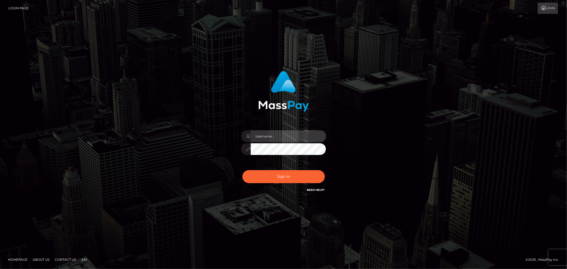
click at [267, 137] on input "text" at bounding box center [288, 136] width 75 height 12
type input "ashbil"
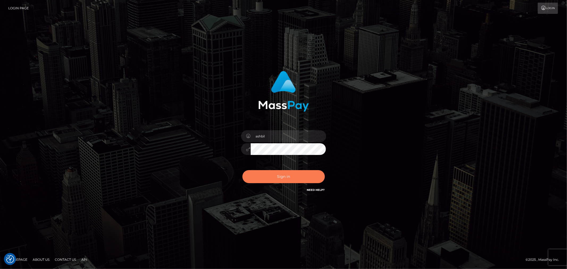
click at [282, 178] on button "Sign in" at bounding box center [283, 176] width 82 height 13
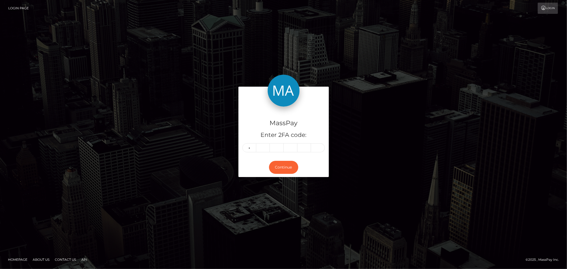
type input "4"
type input "7"
type input "4"
type input "3"
type input "1"
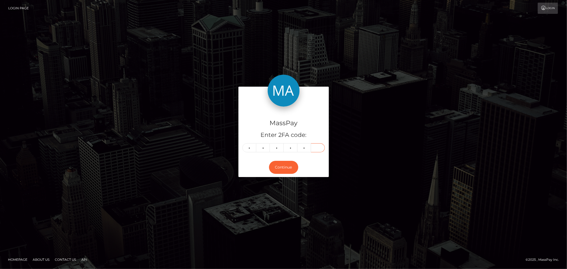
type input "8"
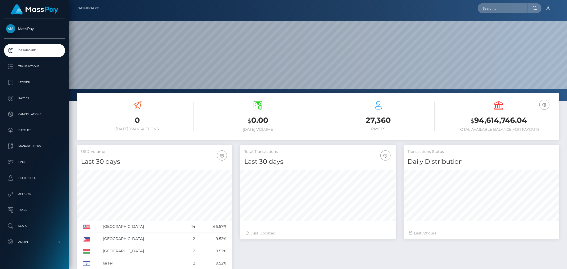
scroll to position [94, 155]
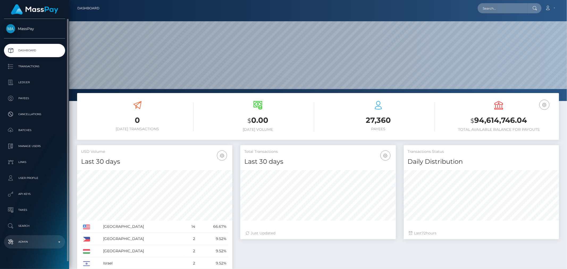
click at [61, 241] on p "Admin" at bounding box center [34, 242] width 57 height 8
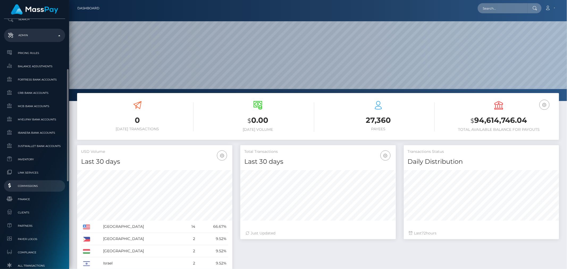
scroll to position [304, 0]
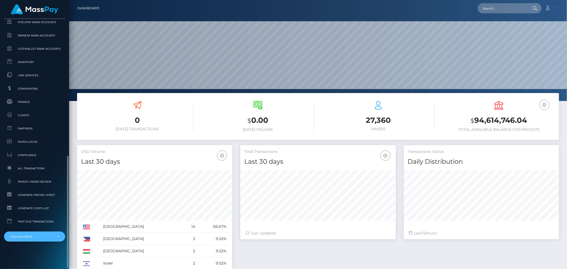
click at [58, 236] on div "Choose Client" at bounding box center [34, 236] width 49 height 4
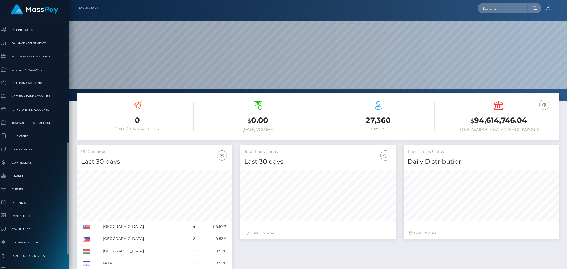
scroll to position [243, 6]
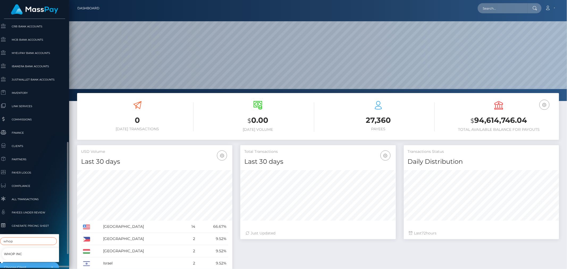
type input "whop"
click at [23, 250] on link "Whop Inc" at bounding box center [32, 254] width 61 height 12
select select "338"
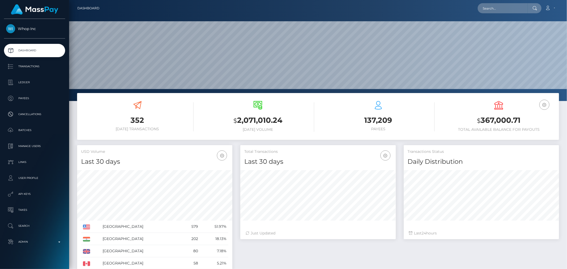
scroll to position [94, 155]
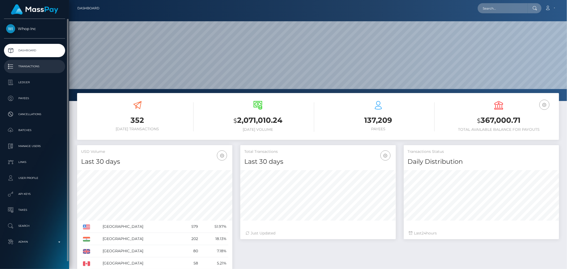
click at [33, 64] on p "Transactions" at bounding box center [34, 66] width 57 height 8
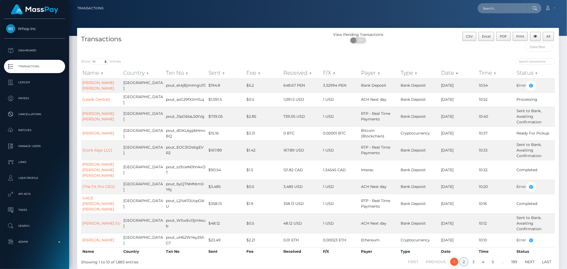
click at [463, 258] on link "2" at bounding box center [464, 262] width 8 height 8
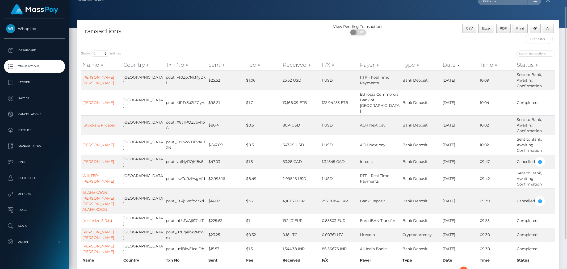
click at [256, 67] on th "Fee" at bounding box center [263, 65] width 36 height 11
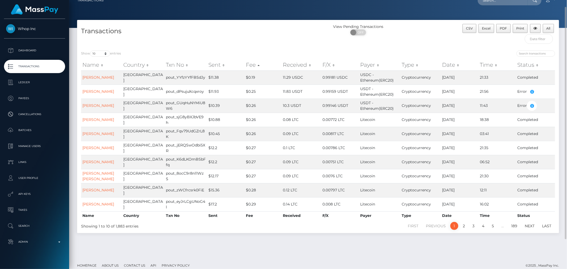
click at [255, 67] on th "Fee" at bounding box center [262, 65] width 37 height 11
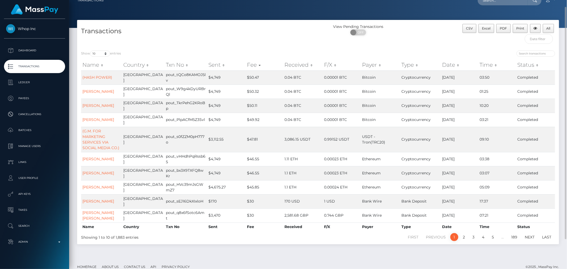
scroll to position [0, 0]
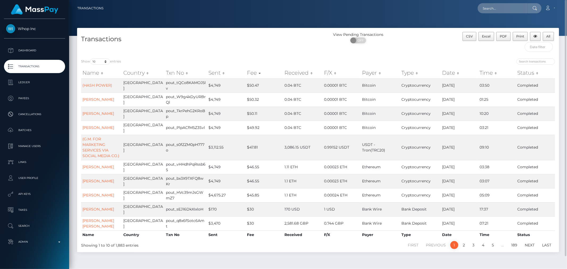
click at [213, 75] on th "Sent" at bounding box center [226, 72] width 38 height 11
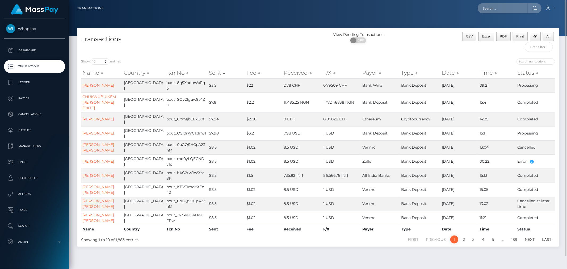
click at [213, 75] on th "Sent" at bounding box center [226, 72] width 37 height 11
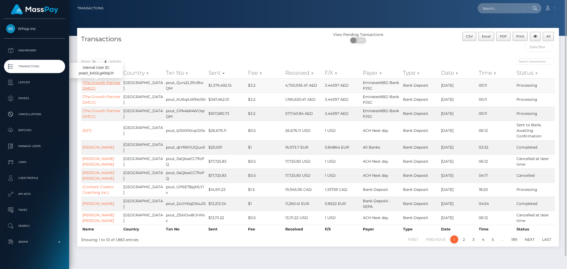
click at [108, 86] on link "(The Growth Partner DMCC)" at bounding box center [101, 85] width 38 height 10
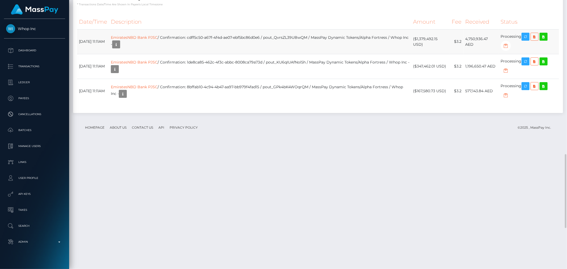
scroll to position [709, 0]
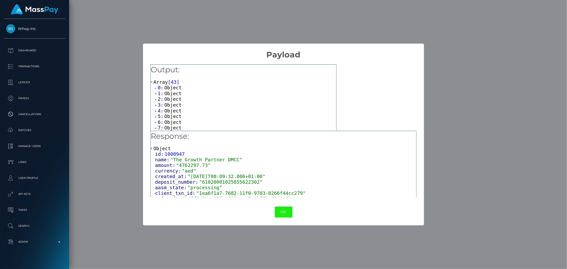
click at [288, 211] on button "OK" at bounding box center [284, 211] width 18 height 11
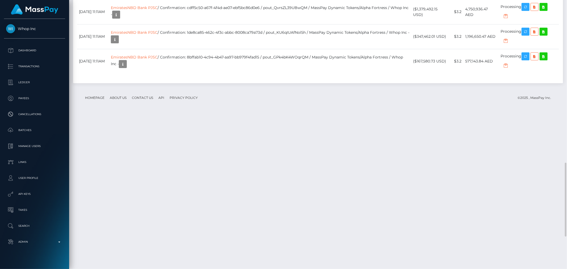
scroll to position [621, 0]
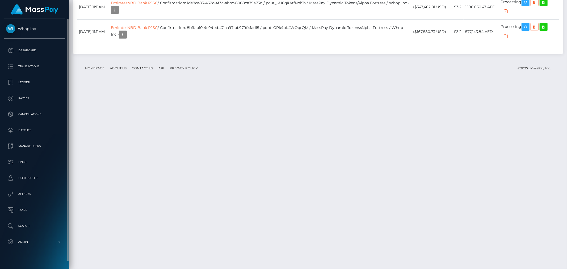
click at [21, 31] on span "Whop Inc" at bounding box center [34, 28] width 61 height 5
click at [29, 82] on p "Ledger" at bounding box center [34, 82] width 57 height 8
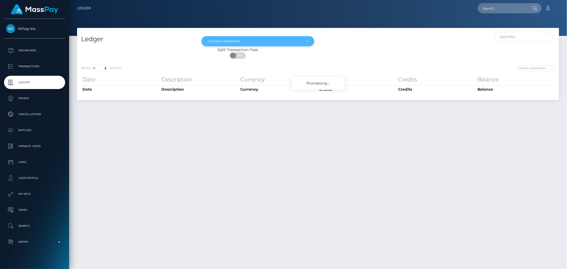
click at [306, 39] on div "Choose a Statement" at bounding box center [258, 41] width 100 height 4
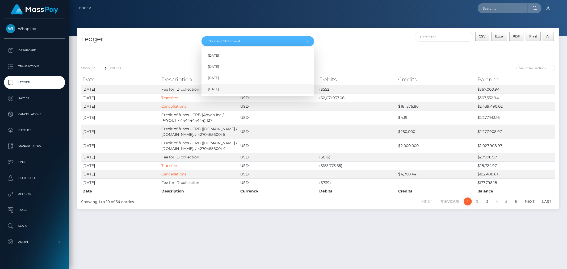
click at [275, 90] on link "[DATE]" at bounding box center [257, 89] width 112 height 10
select select "Aug 2025"
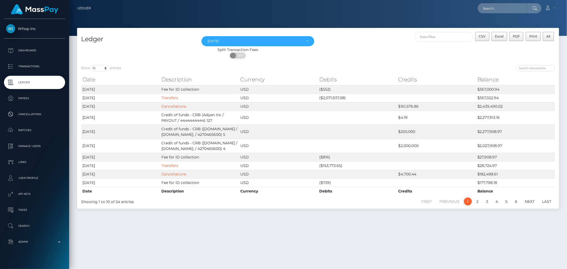
click at [416, 224] on div "Ledger May 2025 Jun 2025 Jul 2025 Aug 2025 Aug 2025 May 2025 Jun 2025 Jul 2025 …" at bounding box center [318, 146] width 498 height 236
click at [172, 96] on link "Transfers" at bounding box center [169, 97] width 17 height 5
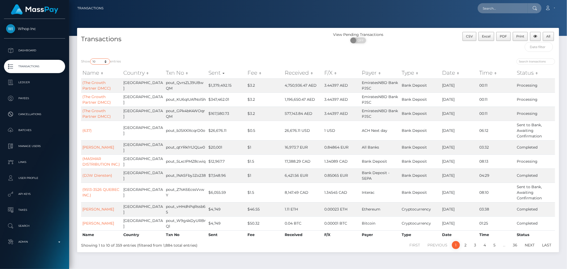
click at [105, 61] on select "10 25 50 100 250 500 1,000 3,500 All" at bounding box center [100, 61] width 20 height 6
select select "-1"
click at [91, 58] on select "10 25 50 100 250 500 1,000 3,500 All" at bounding box center [100, 61] width 20 height 6
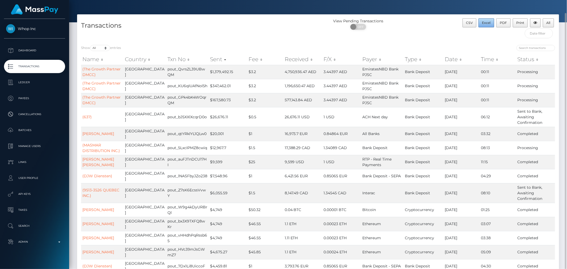
click at [484, 23] on span "Excel" at bounding box center [486, 23] width 9 height 4
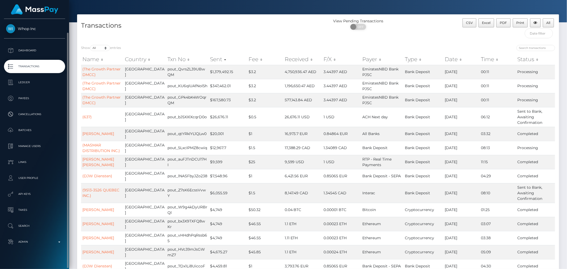
scroll to position [7, 0]
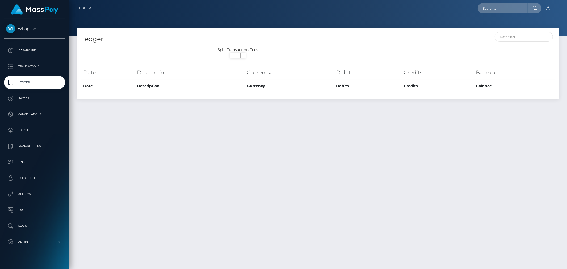
select select "[DATE]"
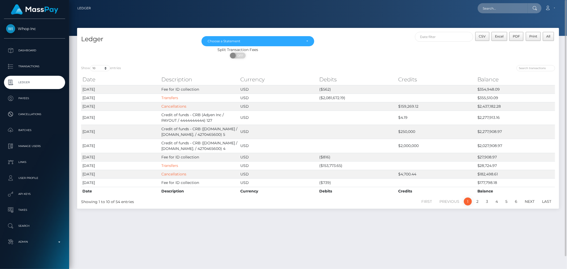
click at [369, 61] on div "Show 10 25 50 100 250 entries Date Description Currency Debits Credits Balance …" at bounding box center [318, 134] width 482 height 147
click at [516, 37] on span "PDF" at bounding box center [516, 36] width 7 height 4
drag, startPoint x: 399, startPoint y: 232, endPoint x: 364, endPoint y: 248, distance: 37.9
click at [364, 248] on div "Ledger May 2025 Jun 2025 Jul 2025 Aug 2025 Choose a Statement CSV Excel PDF Pri…" at bounding box center [318, 146] width 498 height 236
